Goal: Task Accomplishment & Management: Manage account settings

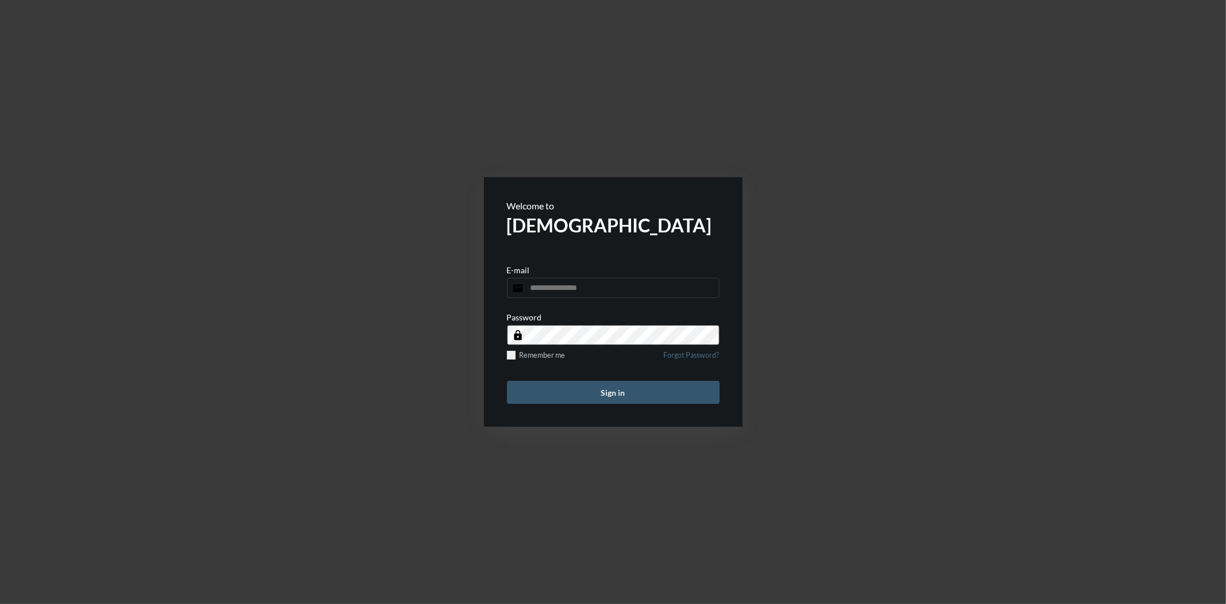
type input "**********"
click at [640, 382] on button "Sign in" at bounding box center [613, 392] width 213 height 23
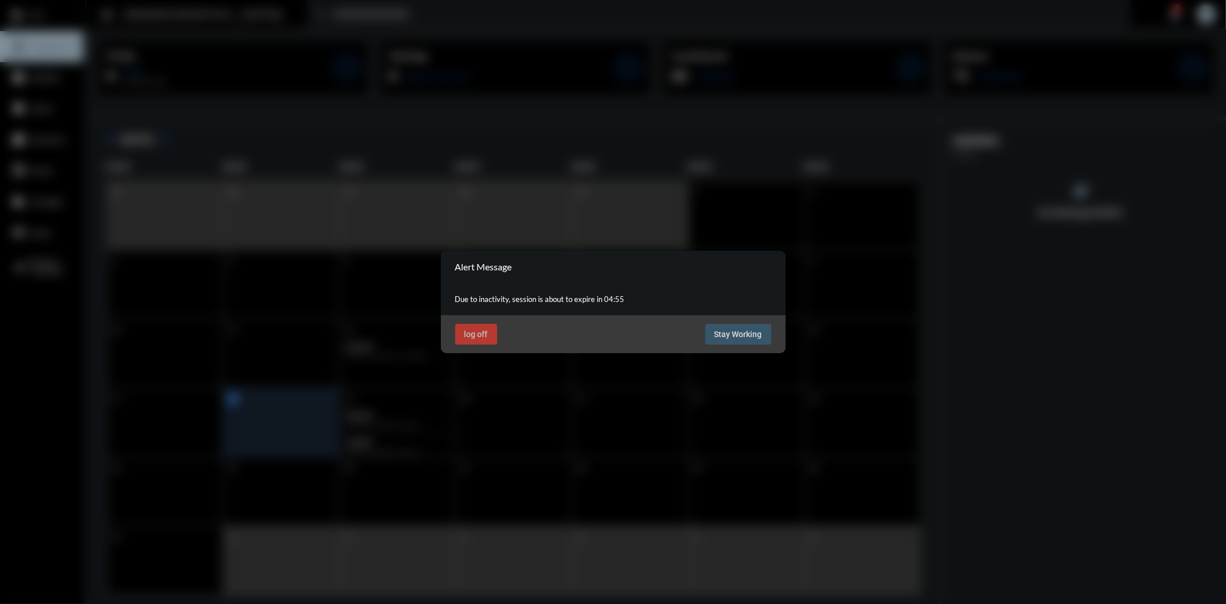
click at [751, 321] on div "log off Stay Working" at bounding box center [613, 334] width 345 height 38
click at [751, 330] on span "Stay Working" at bounding box center [739, 333] width 48 height 9
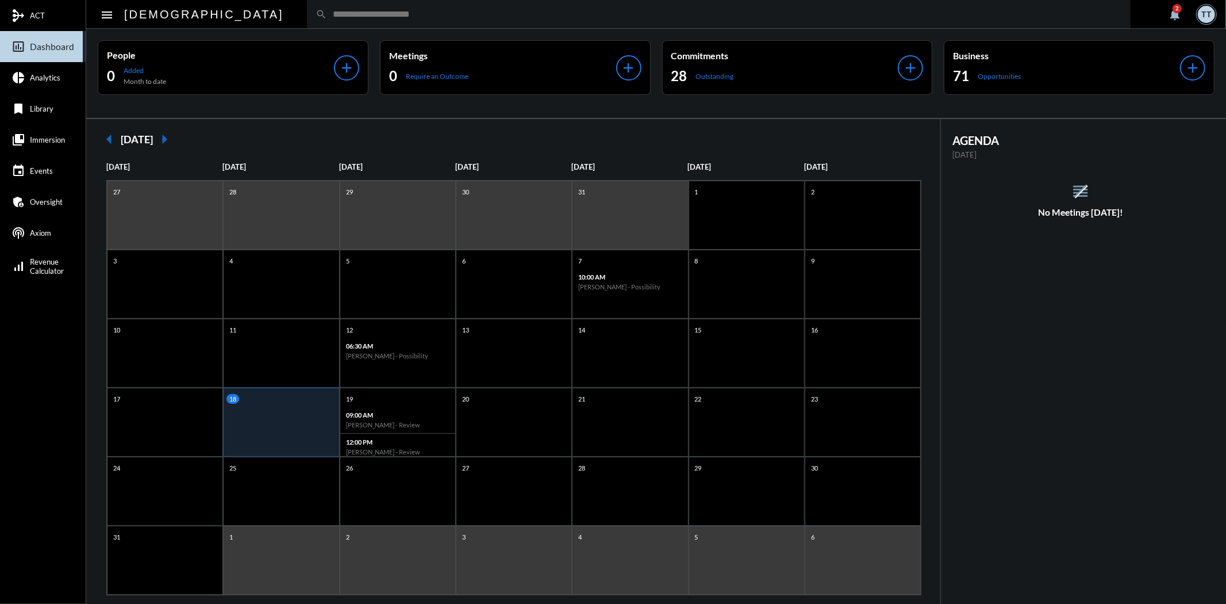
click at [1173, 13] on mat-icon "notifications" at bounding box center [1175, 14] width 14 height 14
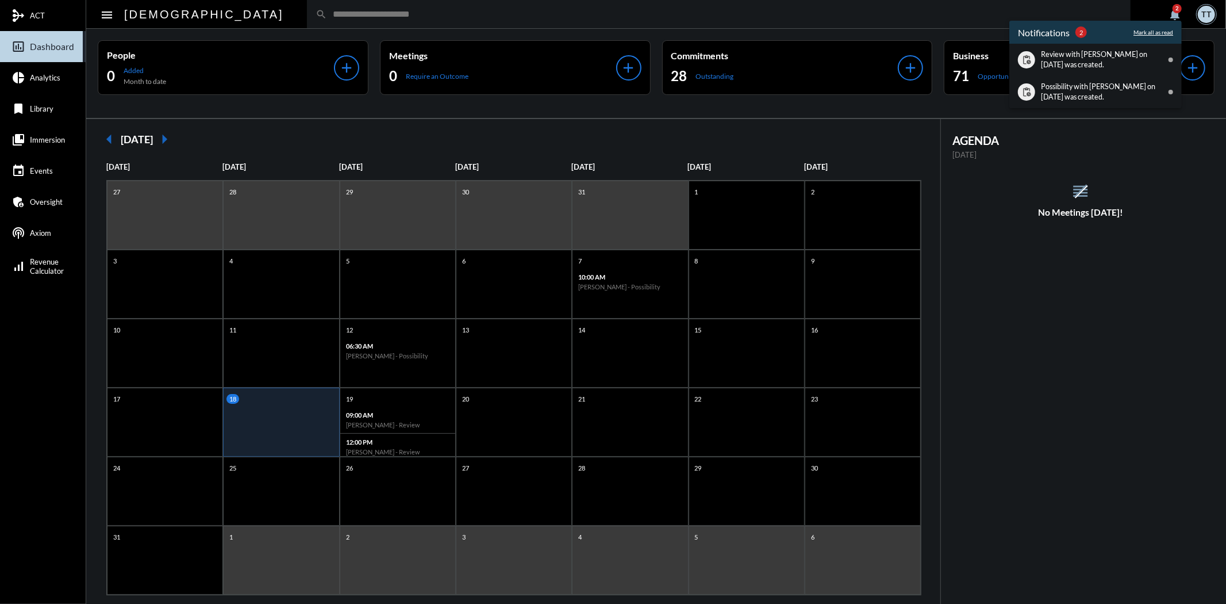
click at [1156, 33] on p "Mark all as read" at bounding box center [1154, 32] width 40 height 7
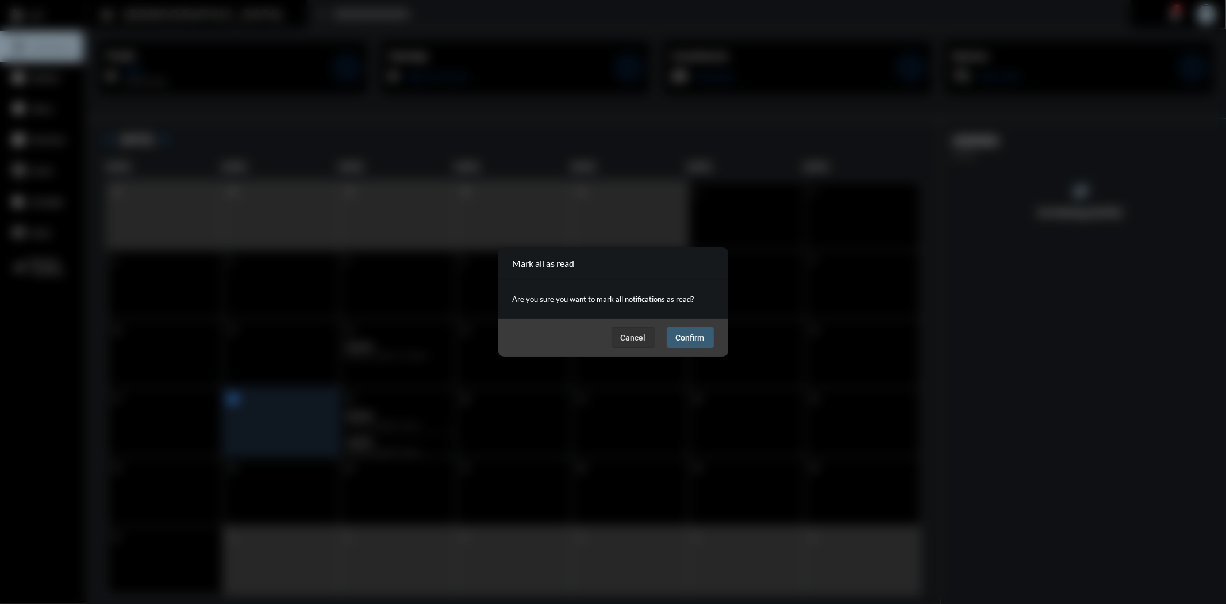
click at [679, 338] on span "Confirm" at bounding box center [690, 337] width 29 height 9
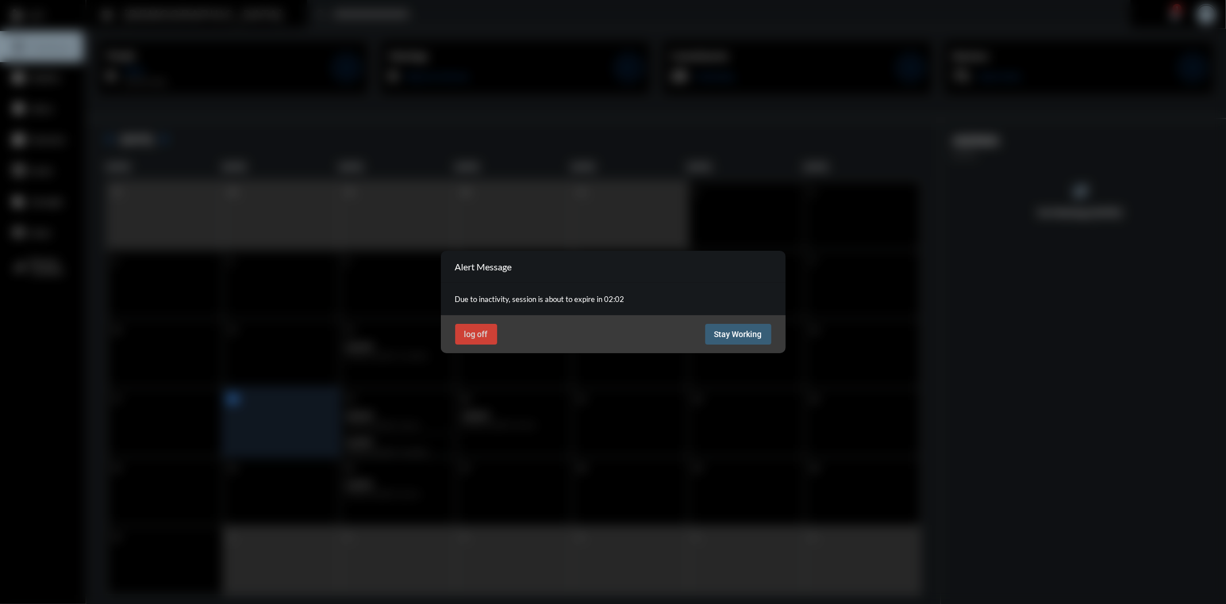
click at [733, 329] on span "Stay Working" at bounding box center [739, 333] width 48 height 9
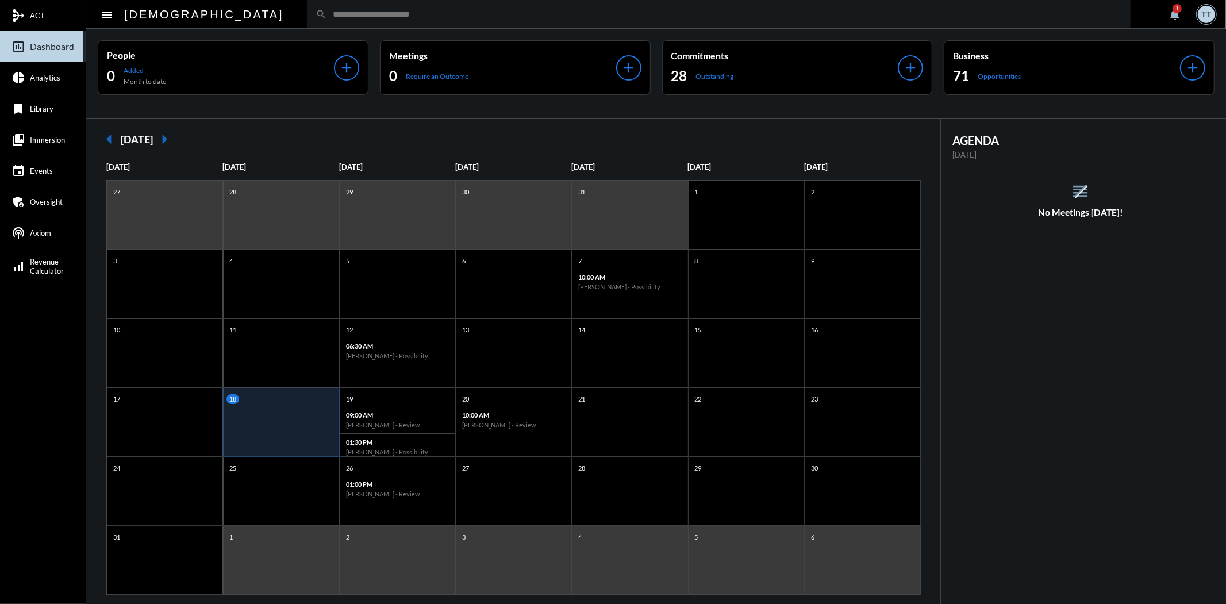
click at [465, 21] on div "search" at bounding box center [719, 14] width 824 height 28
click at [464, 19] on input "text" at bounding box center [724, 14] width 795 height 10
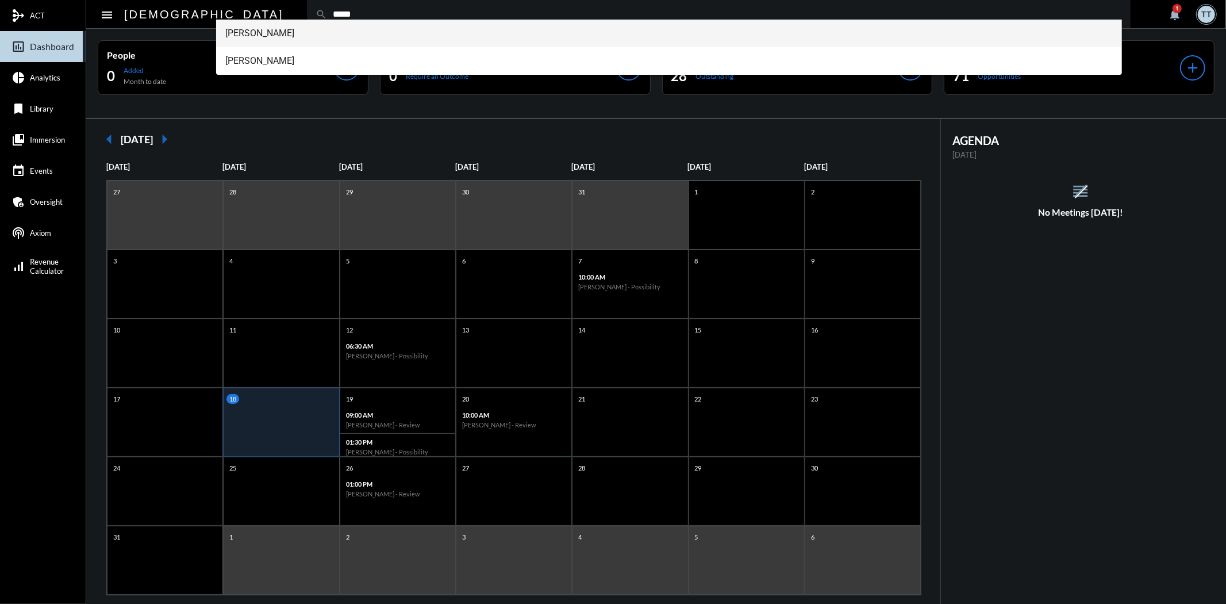
type input "*****"
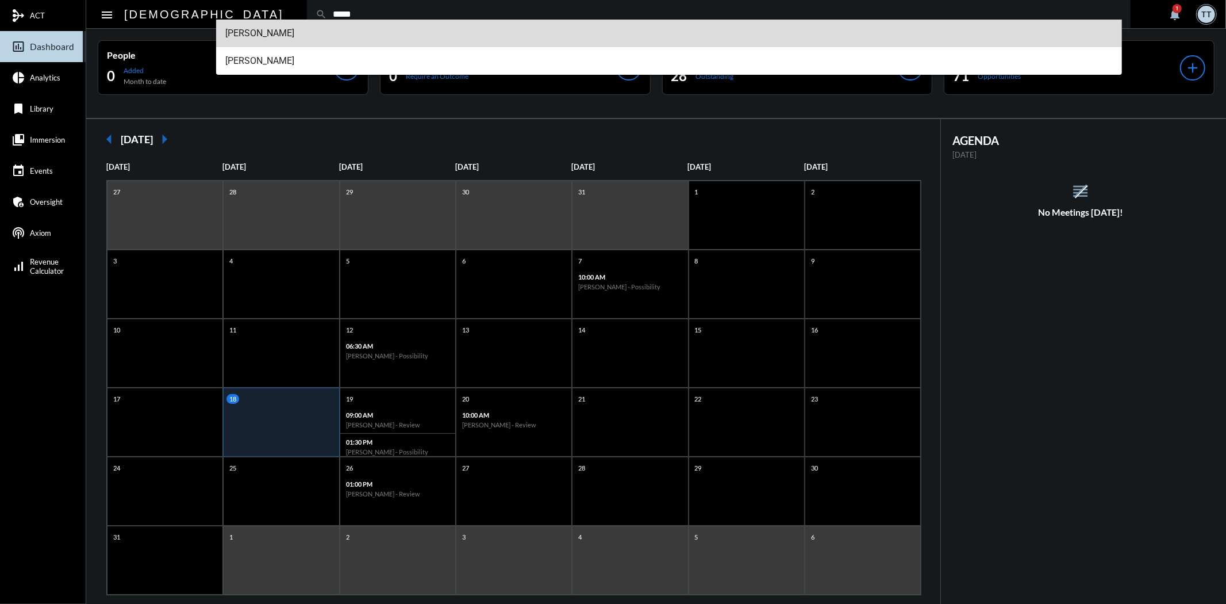
click at [303, 33] on span "[PERSON_NAME]" at bounding box center [669, 34] width 888 height 28
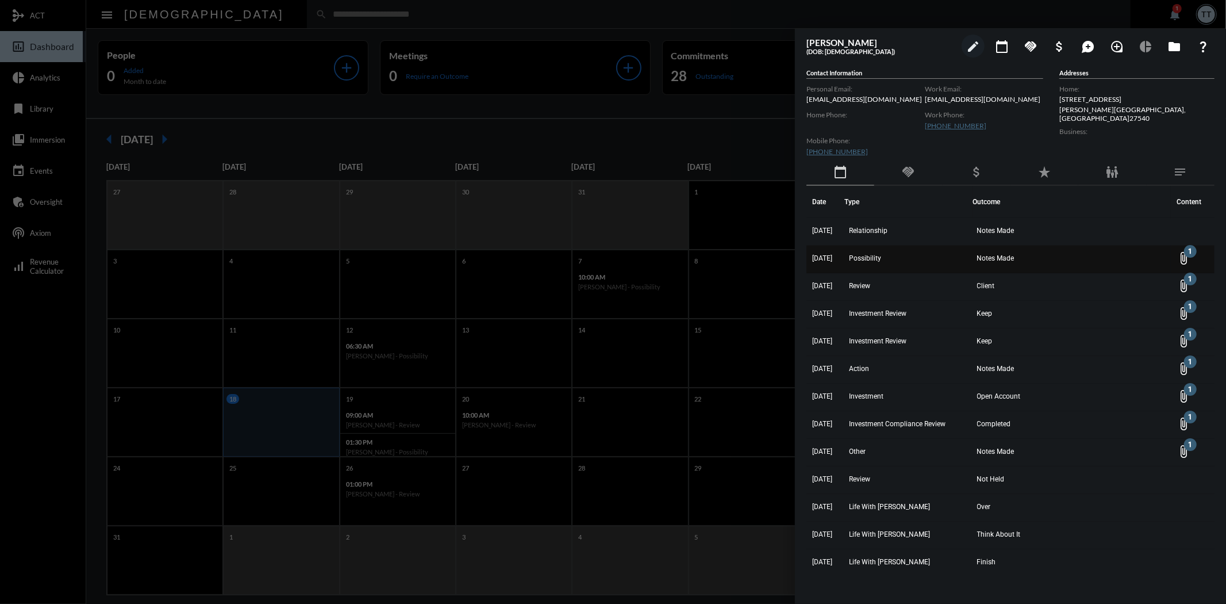
click at [1037, 260] on td "Notes Made" at bounding box center [1072, 259] width 198 height 28
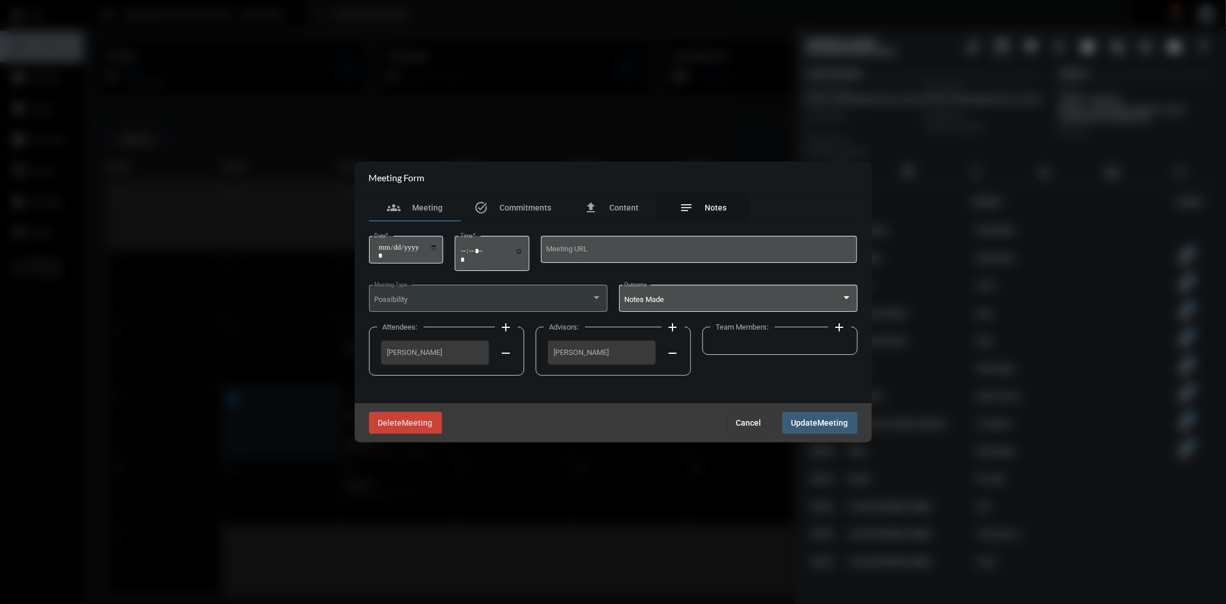
click at [699, 205] on div "notes Notes" at bounding box center [703, 208] width 47 height 14
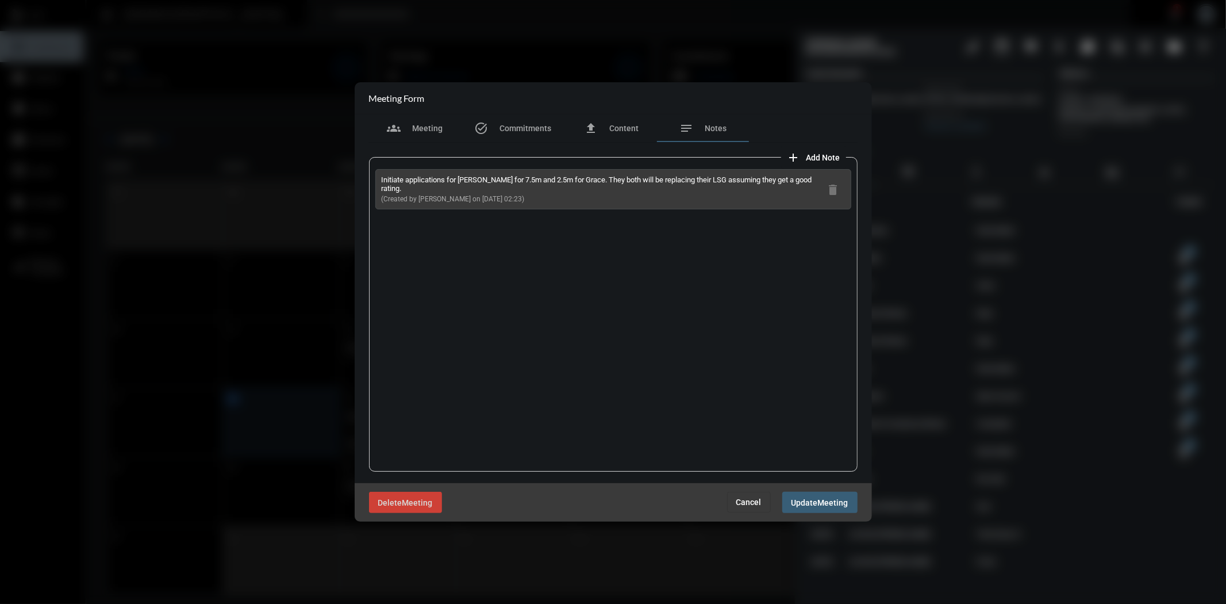
click at [754, 499] on span "Cancel" at bounding box center [748, 501] width 25 height 9
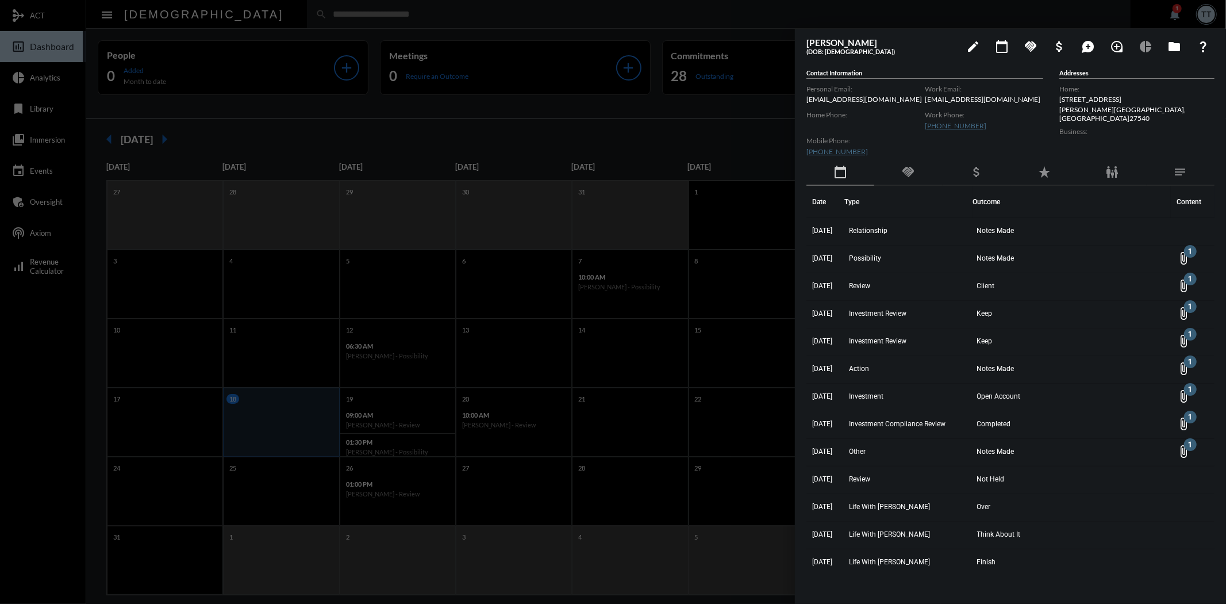
click at [593, 129] on div at bounding box center [613, 302] width 1226 height 604
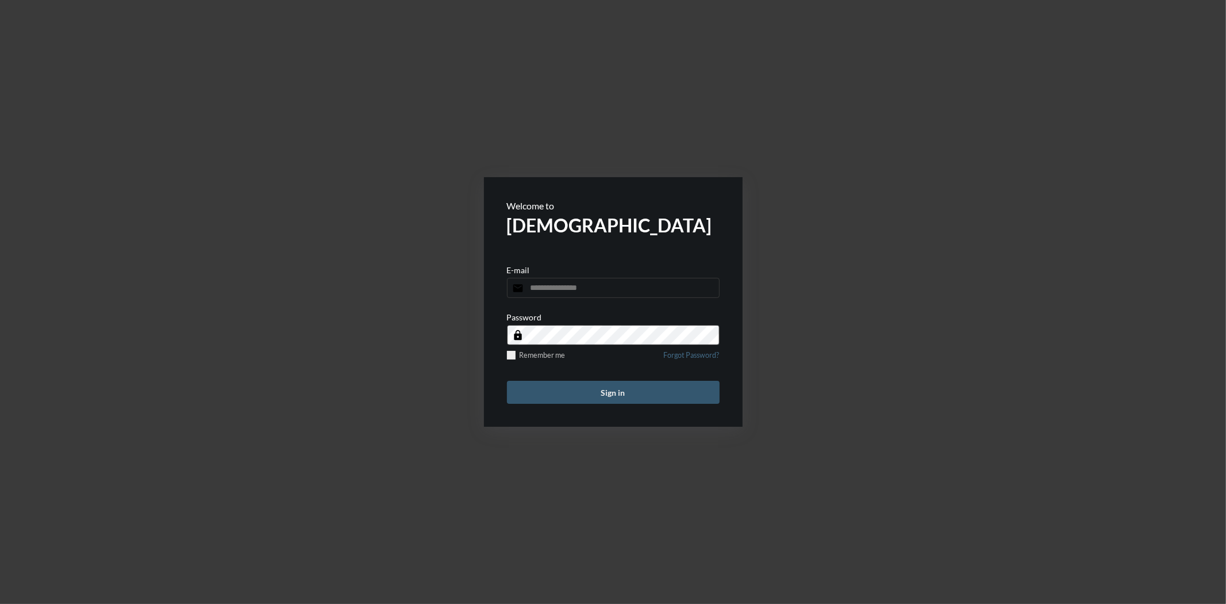
type input "**********"
click at [592, 398] on button "Sign in" at bounding box center [613, 392] width 213 height 23
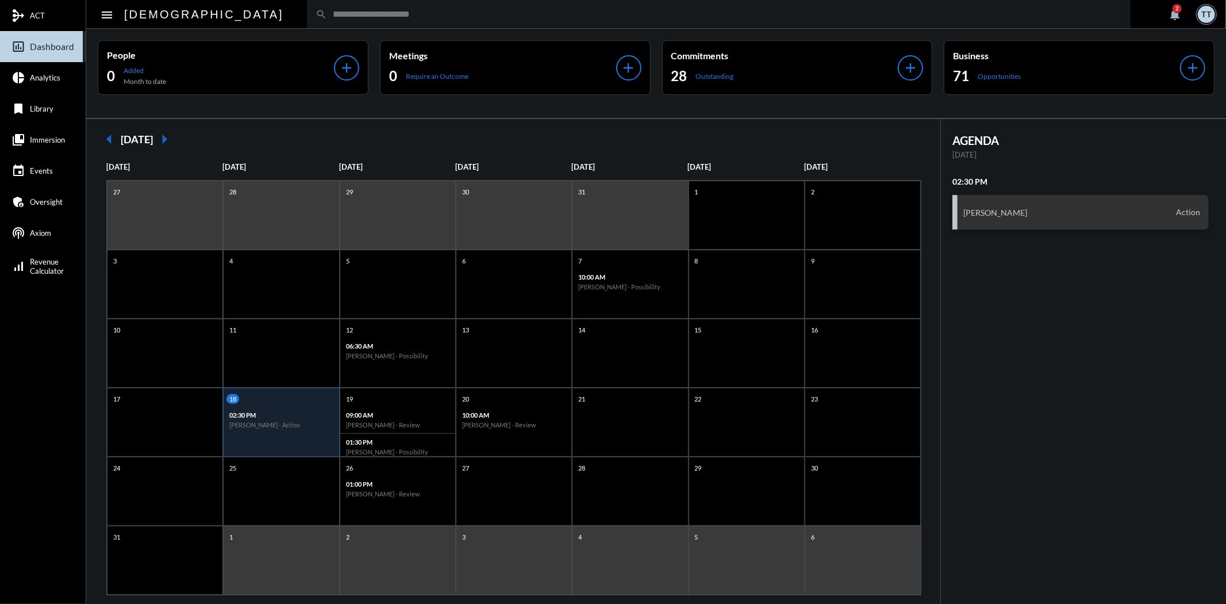
click at [1175, 12] on div "2" at bounding box center [1177, 8] width 9 height 9
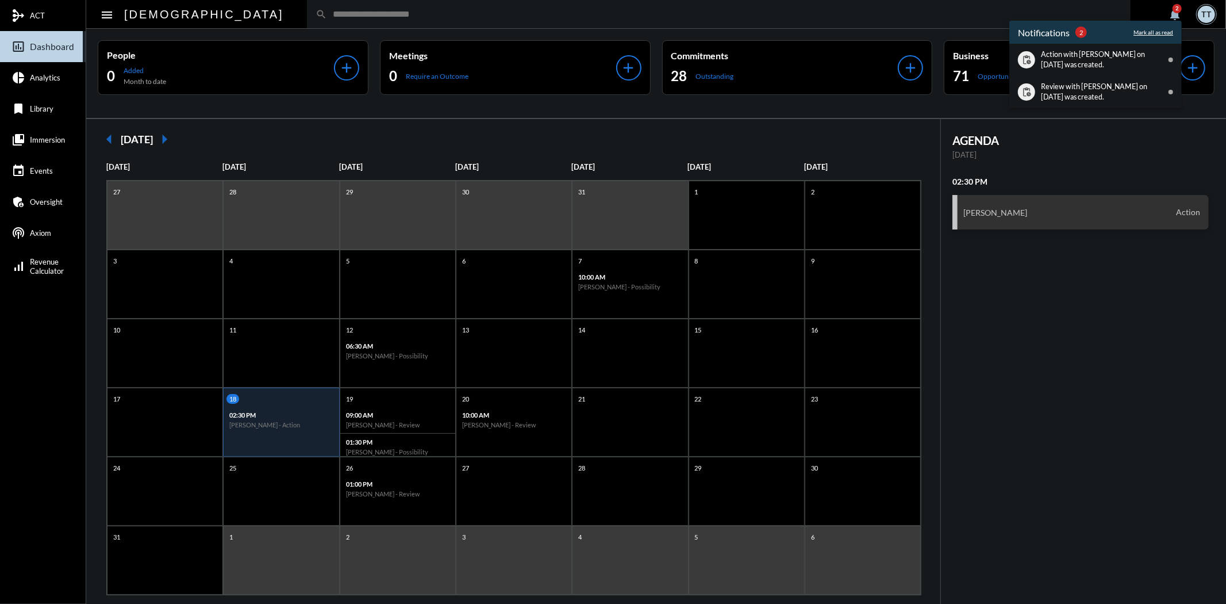
click at [1153, 33] on p "Mark all as read" at bounding box center [1154, 32] width 40 height 7
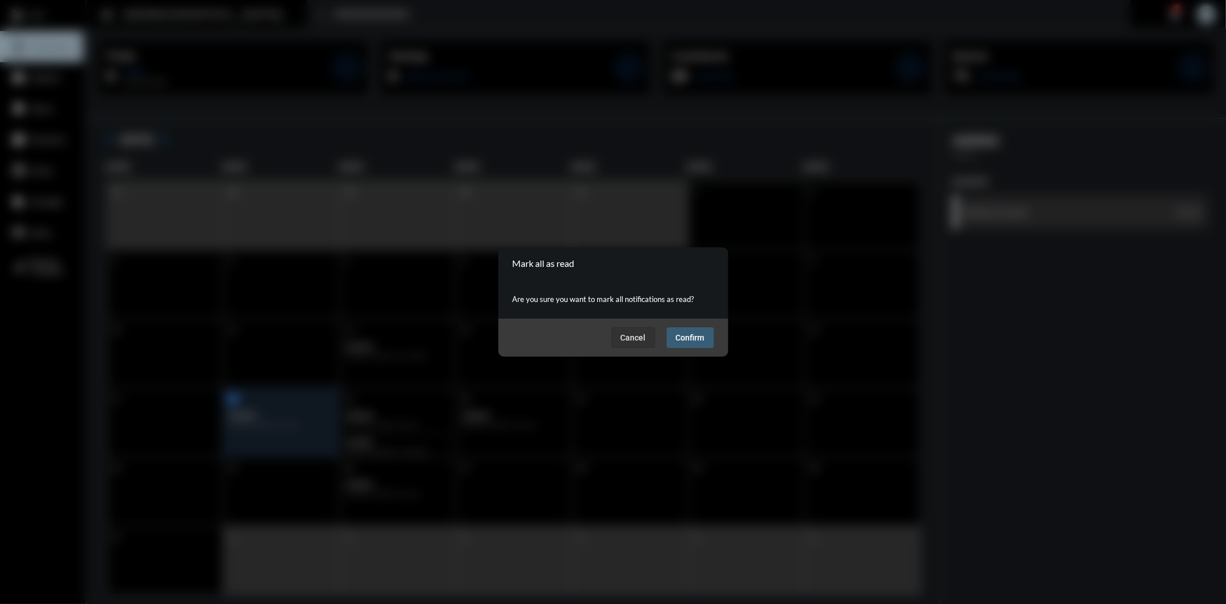
click at [690, 340] on span "Confirm" at bounding box center [690, 337] width 29 height 9
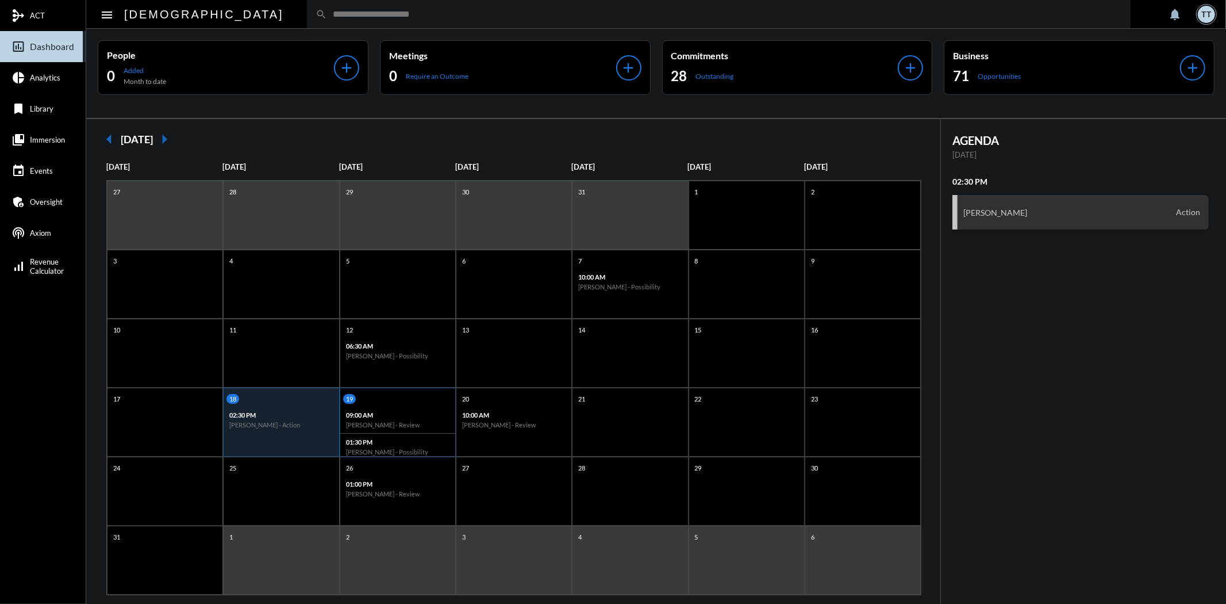
click at [391, 413] on p "09:00 AM" at bounding box center [397, 414] width 103 height 7
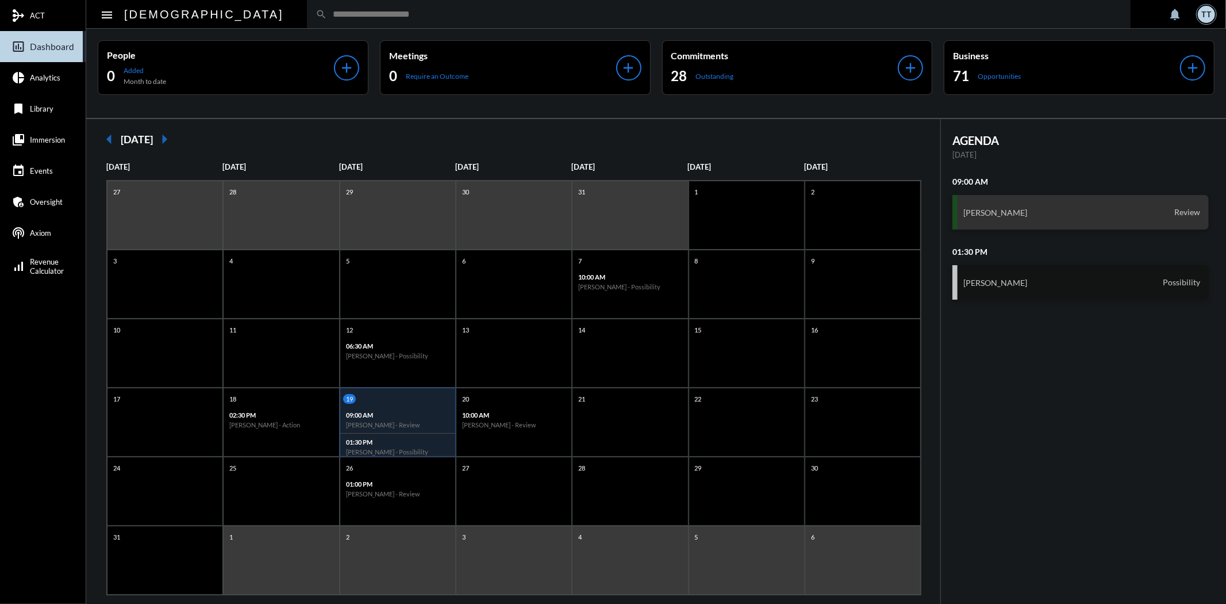
click at [1033, 277] on div "Nick Soumelidis Possibility" at bounding box center [1081, 282] width 256 height 34
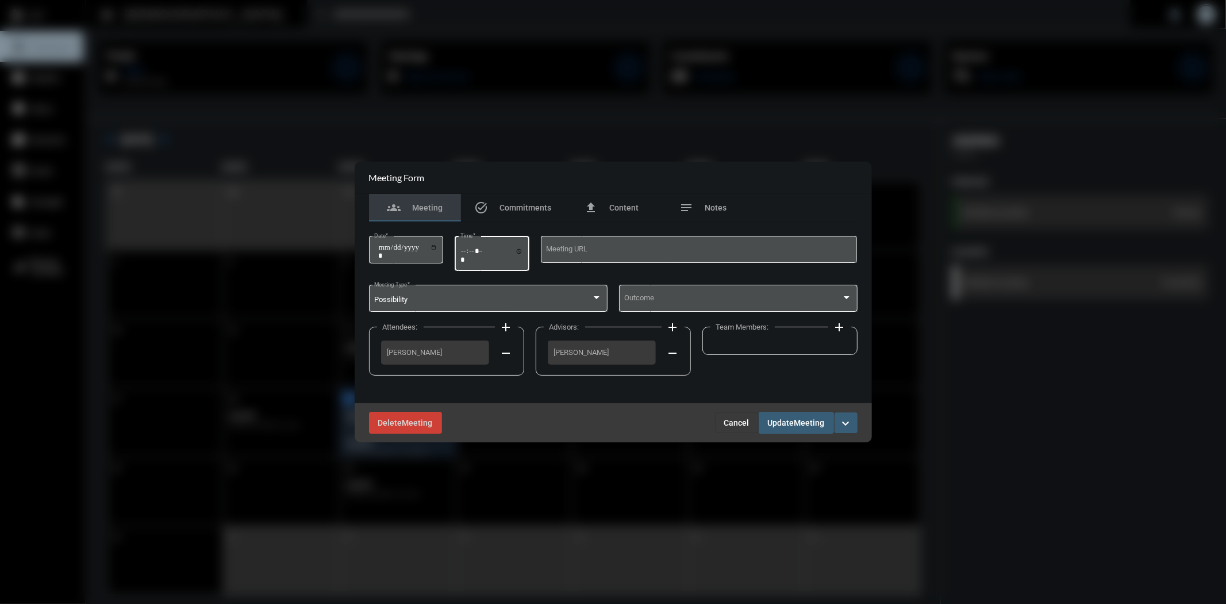
click at [521, 250] on input "*****" at bounding box center [492, 255] width 63 height 17
type input "*****"
click at [791, 421] on span "Update" at bounding box center [781, 423] width 26 height 9
